Goal: Task Accomplishment & Management: Manage account settings

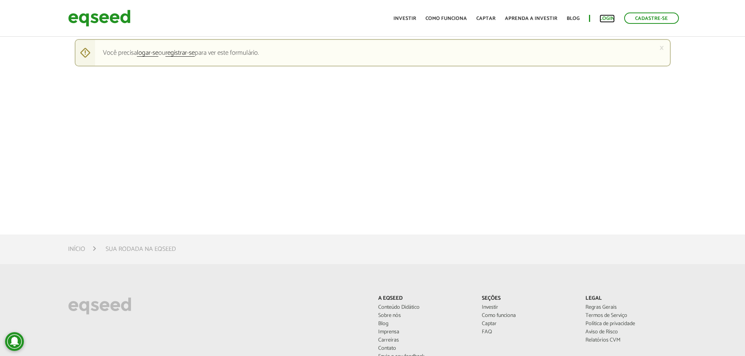
click at [609, 19] on link "Login" at bounding box center [607, 18] width 15 height 5
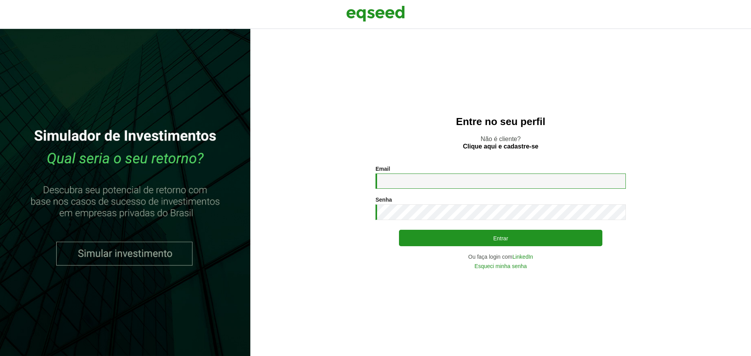
type input "**********"
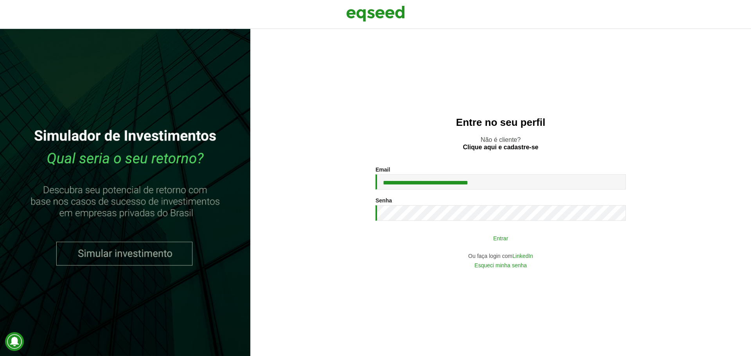
click at [511, 238] on button "Entrar" at bounding box center [500, 238] width 203 height 15
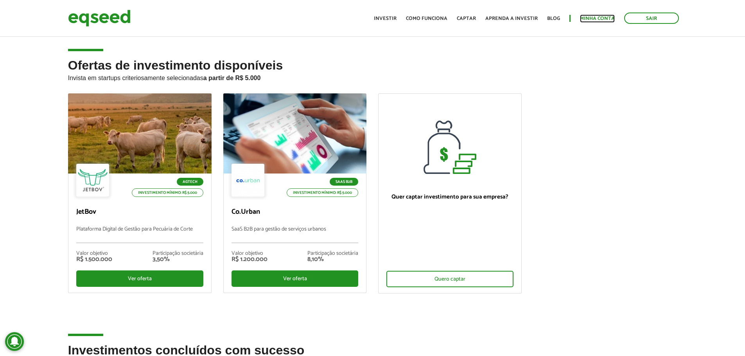
click at [597, 17] on link "Minha conta" at bounding box center [597, 18] width 35 height 5
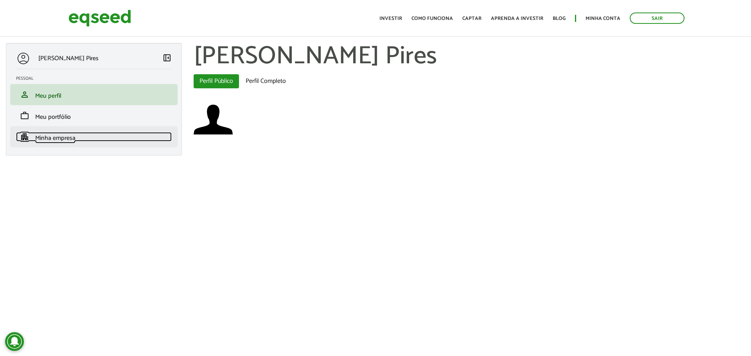
click at [68, 138] on span "Minha empresa" at bounding box center [55, 138] width 40 height 11
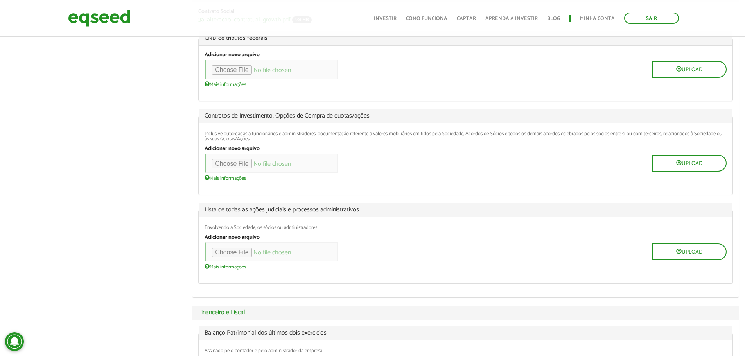
scroll to position [156, 0]
